Goal: Use online tool/utility: Use online tool/utility

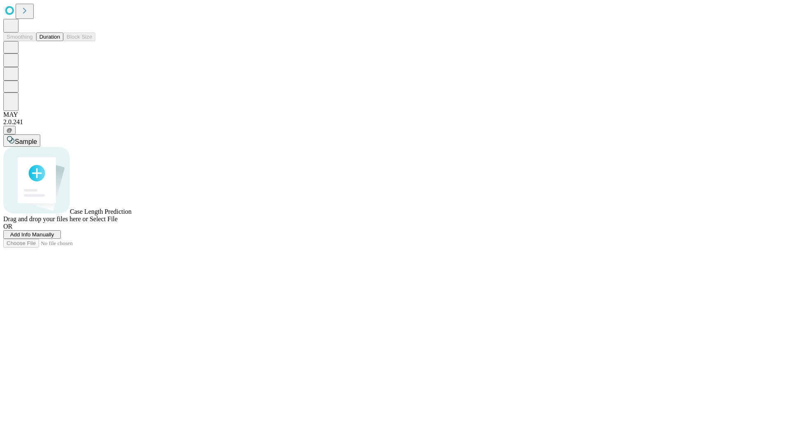
click at [60, 41] on button "Duration" at bounding box center [49, 36] width 27 height 9
click at [37, 138] on span "Sample" at bounding box center [26, 141] width 22 height 7
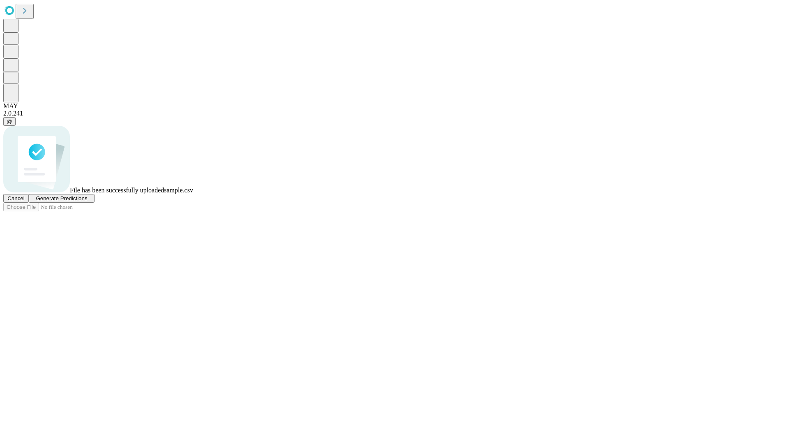
click at [87, 201] on span "Generate Predictions" at bounding box center [61, 198] width 51 height 6
